Goal: Register for event/course

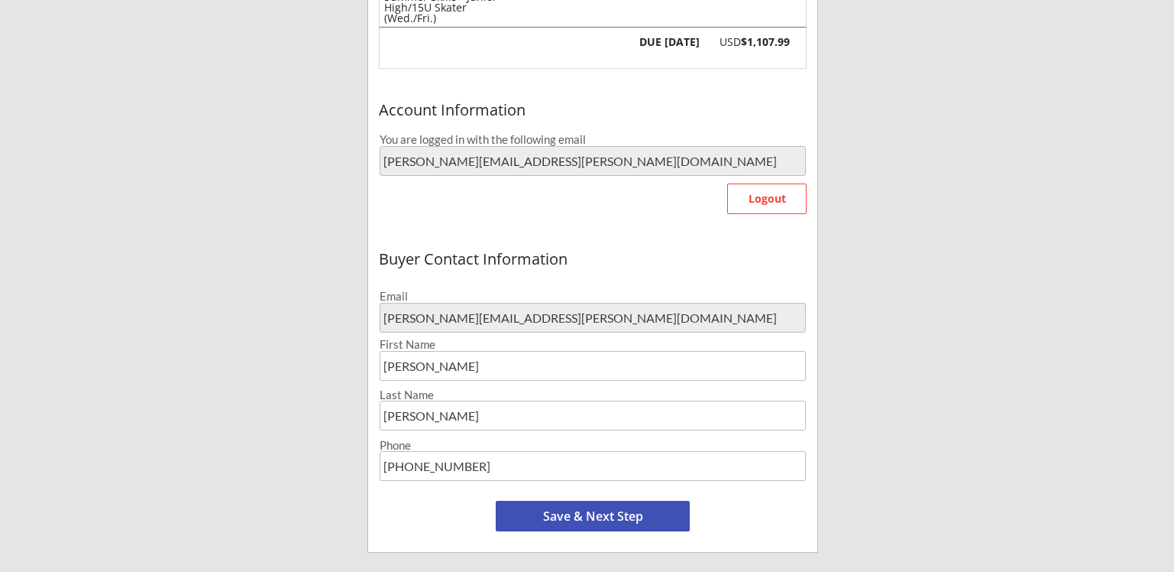
scroll to position [306, 0]
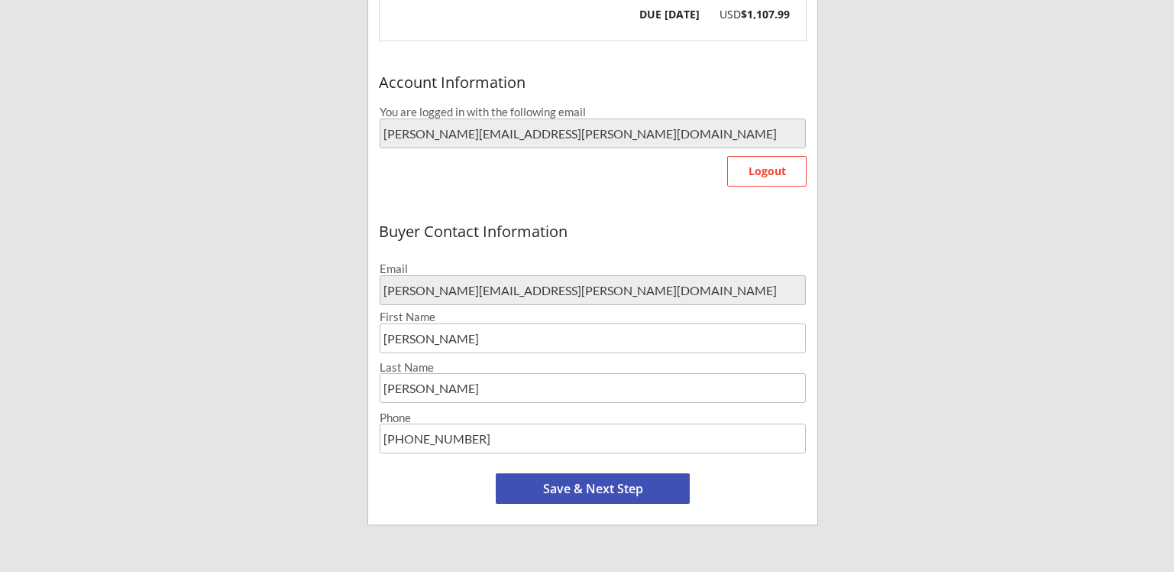
click at [569, 489] on button "Save & Next Step" at bounding box center [593, 488] width 194 height 31
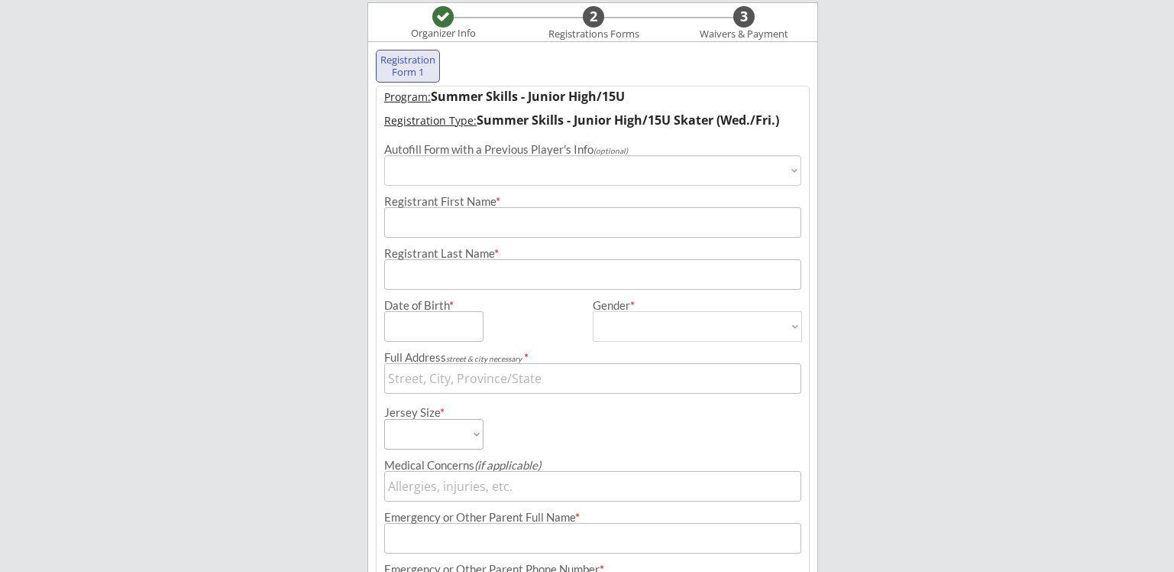
scroll to position [117, 0]
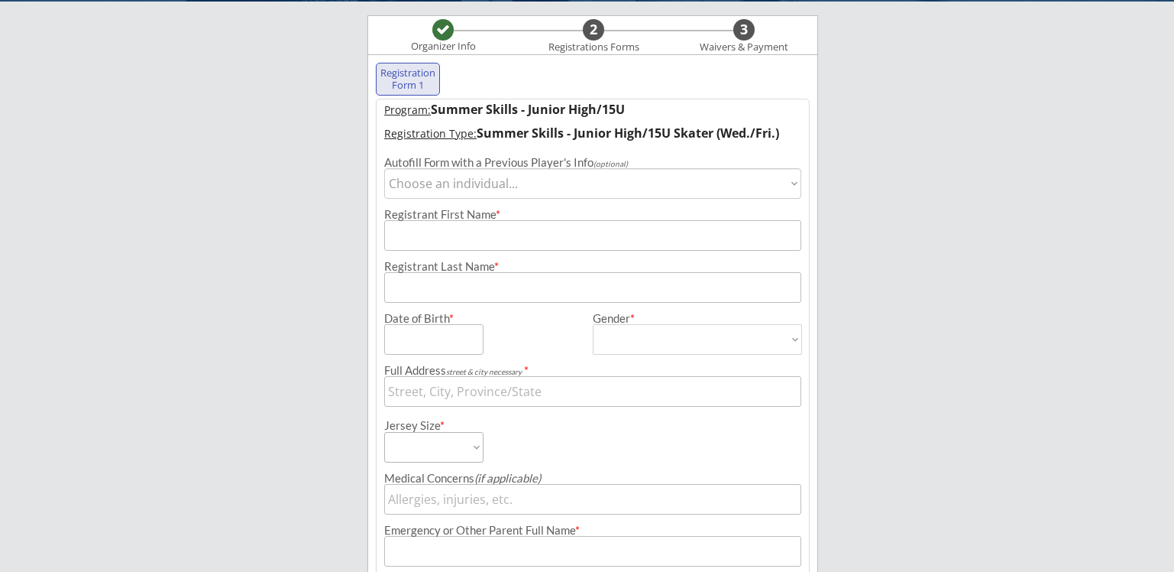
click at [795, 183] on select "Choose an individual... [PERSON_NAME]" at bounding box center [592, 183] width 417 height 31
select select ""1348695171700984260__LOOKUP__1687312852356x248407757281558530""
click at [384, 168] on select "Choose an individual... [PERSON_NAME]" at bounding box center [592, 183] width 417 height 31
type input "[PERSON_NAME]"
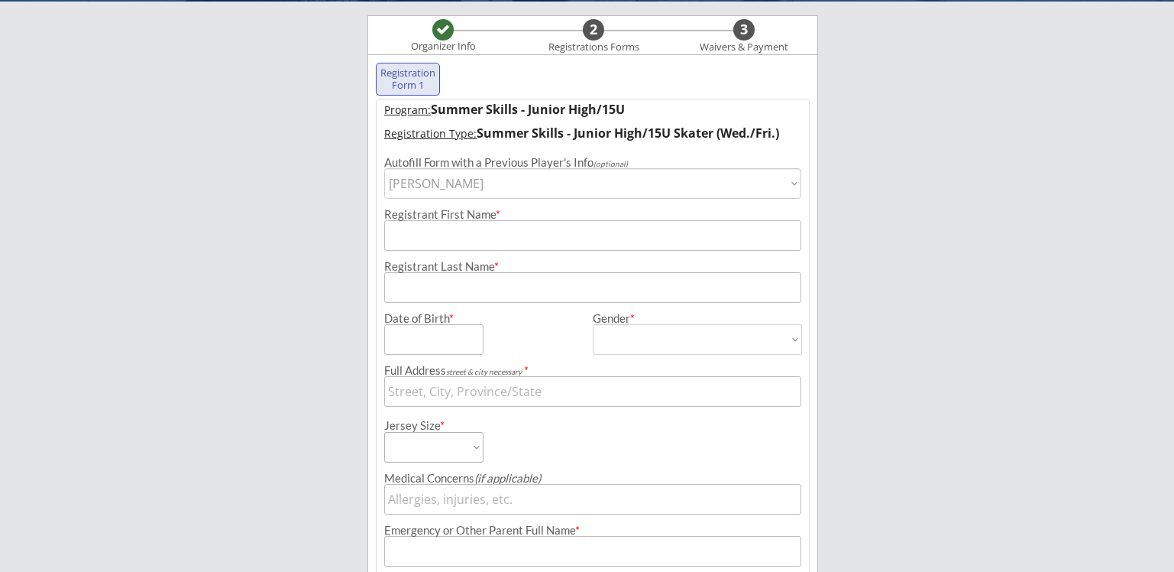
type input "[DATE]"
type input "[STREET_ADDRESS][PERSON_NAME]"
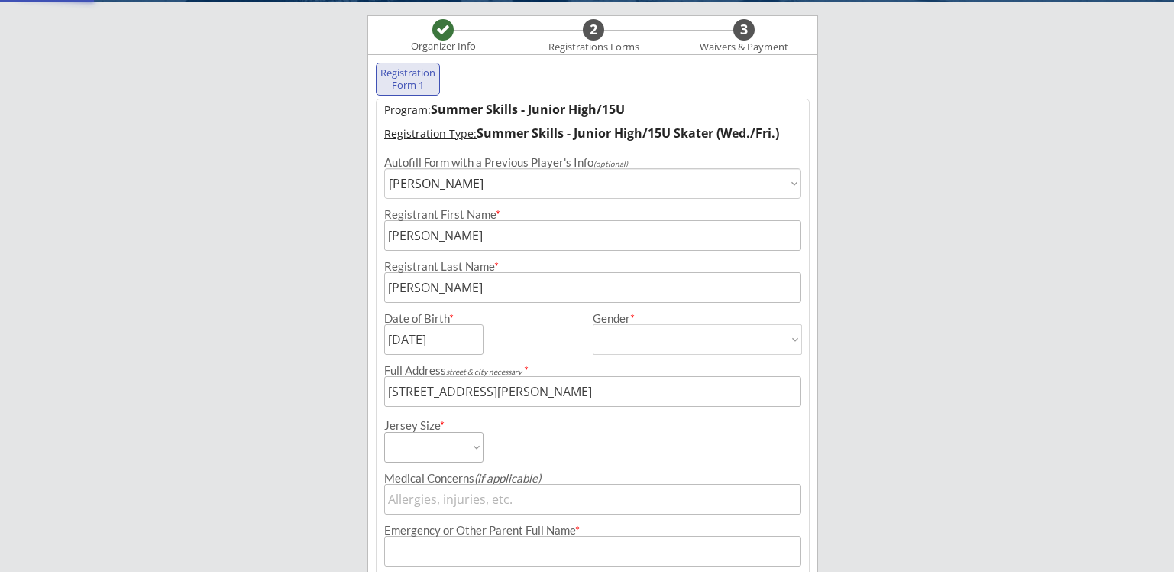
type input "[DEMOGRAPHIC_DATA]"
select select ""[DEMOGRAPHIC_DATA]""
select select ""Adult Medium""
type input "[PERSON_NAME]"
type input "[PHONE_NUMBER]"
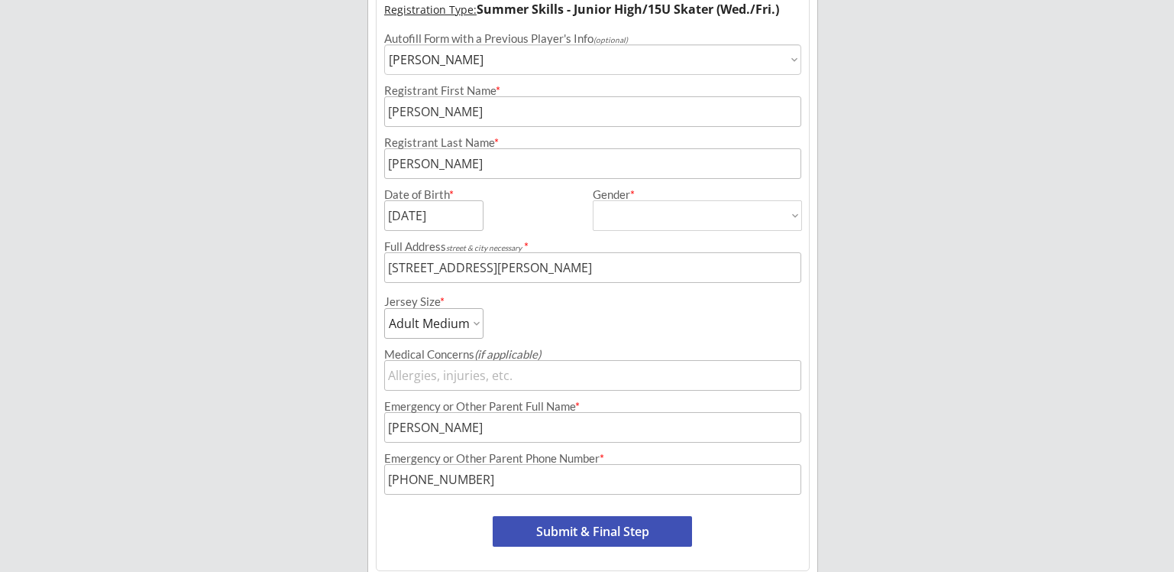
scroll to position [270, 0]
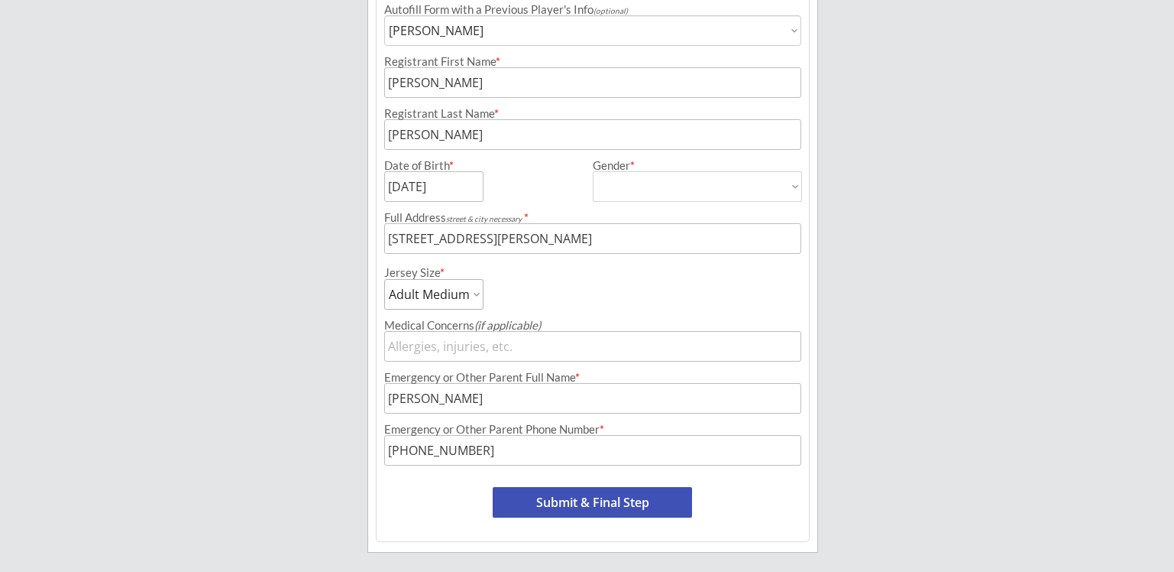
click at [553, 505] on button "Submit & Final Step" at bounding box center [592, 502] width 199 height 31
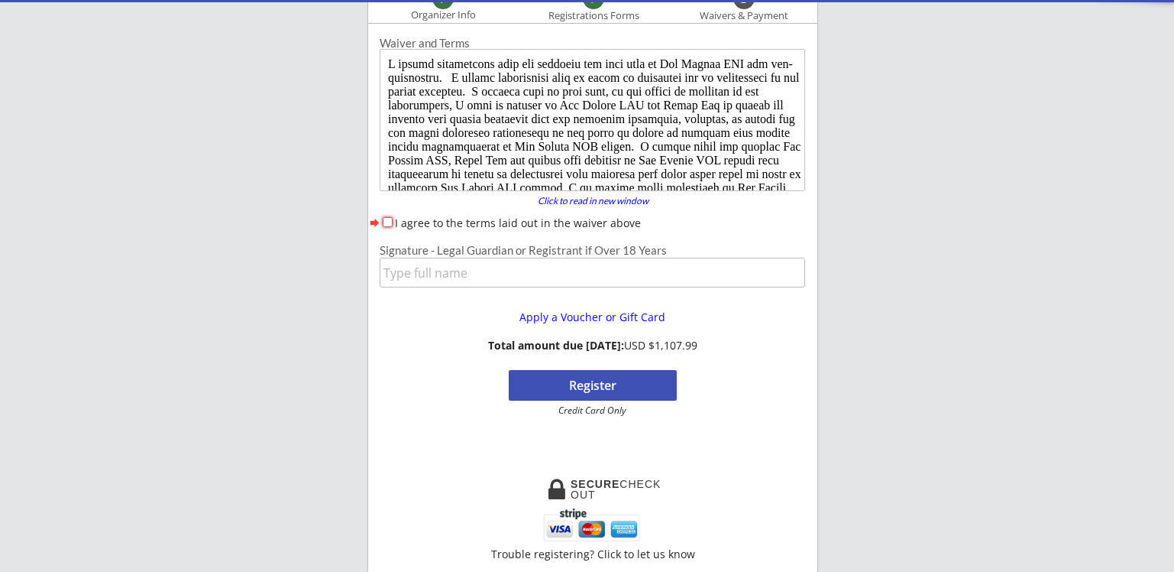
scroll to position [132, 0]
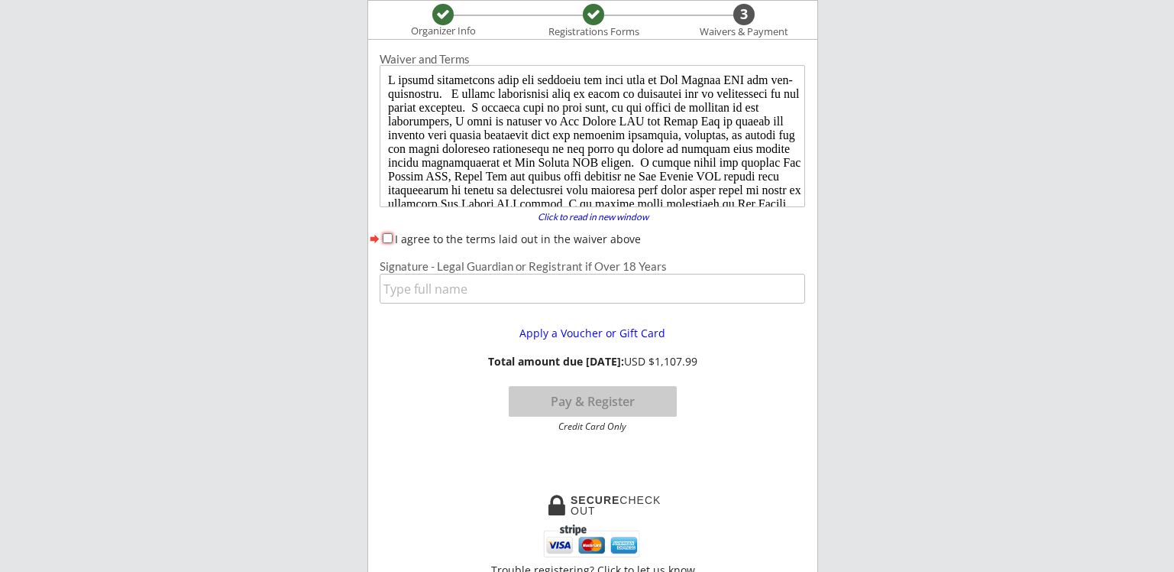
click at [386, 235] on input "I agree to the terms laid out in the waiver above" at bounding box center [388, 238] width 10 height 10
checkbox input "true"
click at [497, 290] on input "input" at bounding box center [593, 289] width 426 height 30
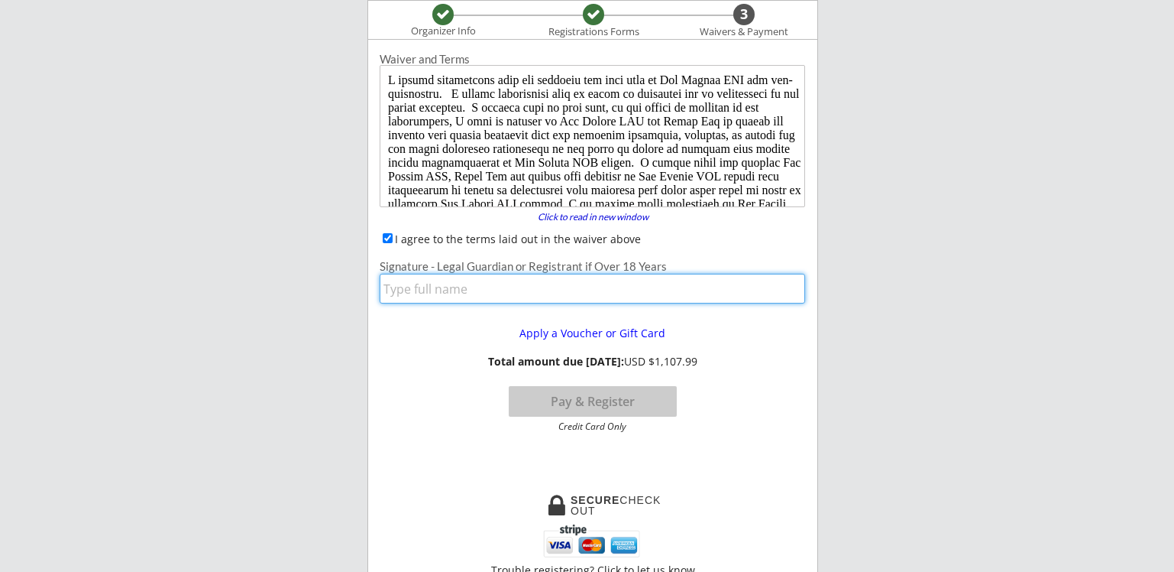
type input "[PERSON_NAME]"
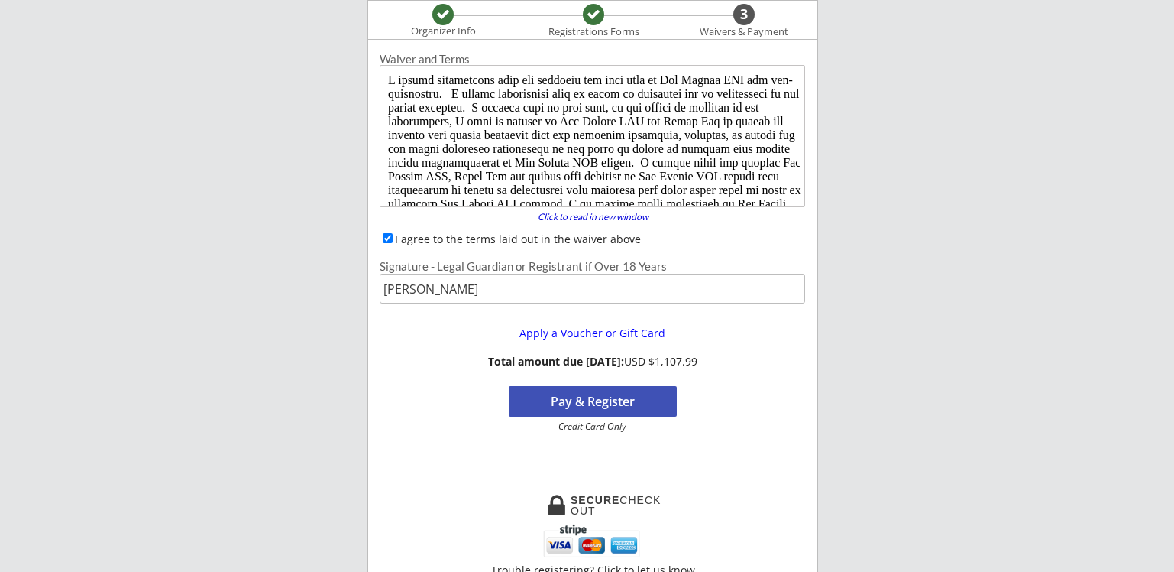
click at [618, 402] on button "Pay & Register" at bounding box center [593, 401] width 168 height 31
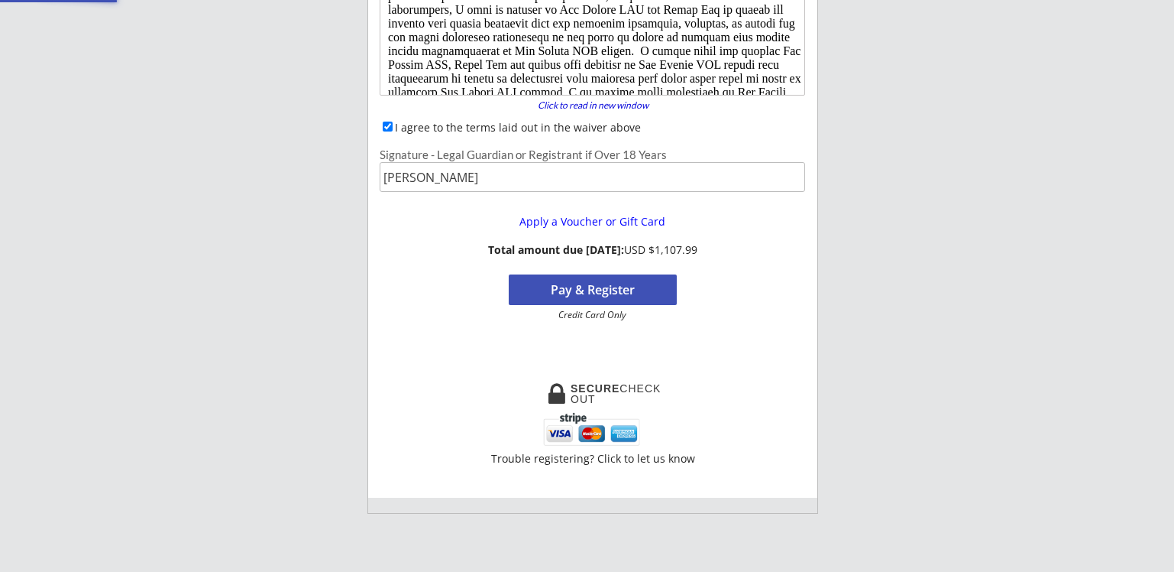
scroll to position [382, 0]
